Goal: Share content

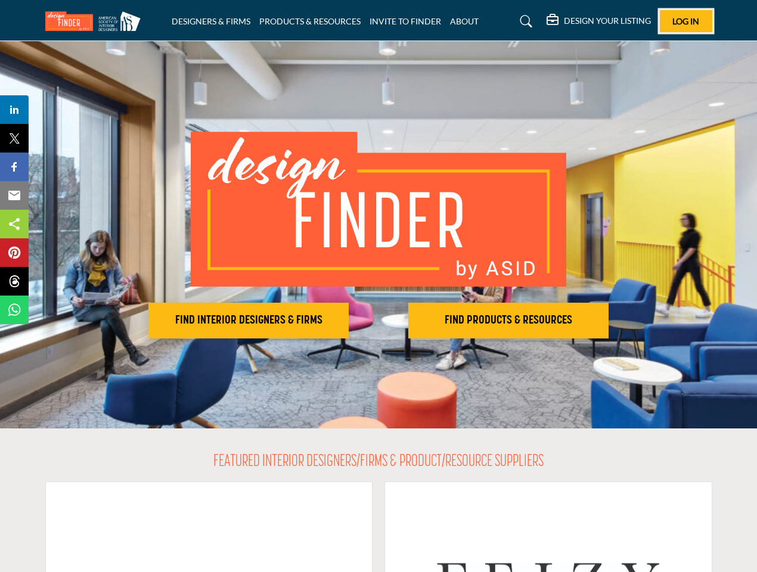
click at [686, 21] on span "Log In" at bounding box center [686, 21] width 27 height 10
click at [249, 321] on h2 "FIND INTERIOR DESIGNERS & FIRMS" at bounding box center [248, 321] width 193 height 14
click at [509, 321] on h2 "FIND PRODUCTS & RESOURCES" at bounding box center [508, 321] width 193 height 14
click at [14, 110] on span "Share" at bounding box center [20, 110] width 34 height 14
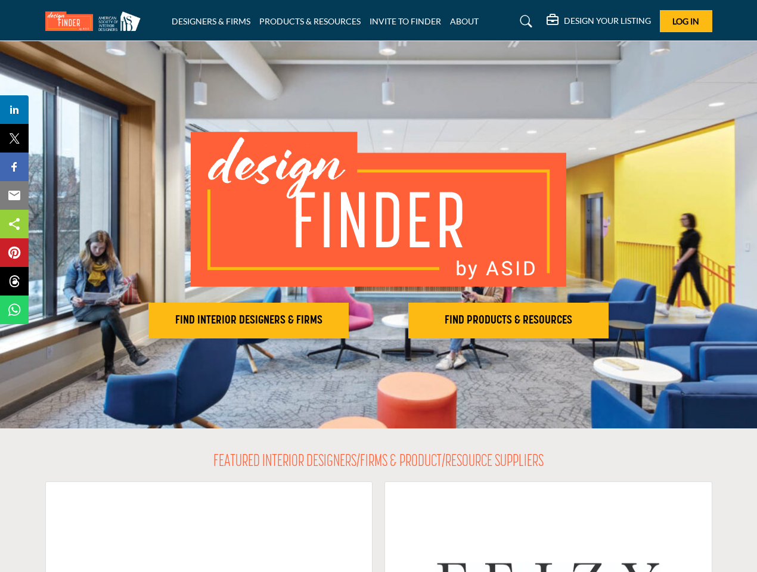
click at [14, 138] on span "Tweet" at bounding box center [20, 138] width 34 height 14
click at [14, 167] on span "Share" at bounding box center [20, 167] width 34 height 14
click at [14, 196] on span "Email" at bounding box center [19, 195] width 33 height 14
click at [14, 224] on span "Share" at bounding box center [20, 224] width 34 height 14
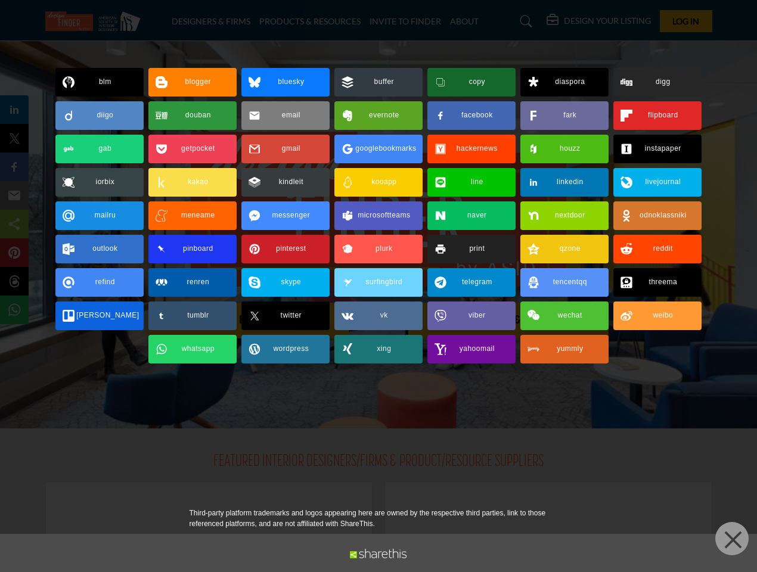
click at [14, 253] on span "Pin" at bounding box center [14, 253] width 22 height 14
